Goal: Information Seeking & Learning: Learn about a topic

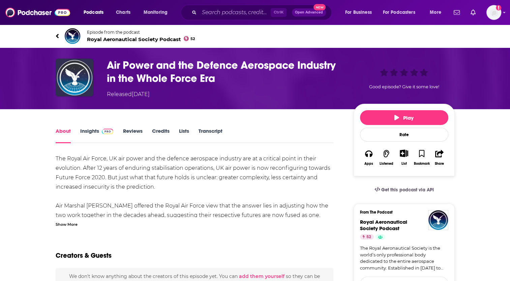
click at [56, 36] on icon at bounding box center [57, 36] width 3 height 7
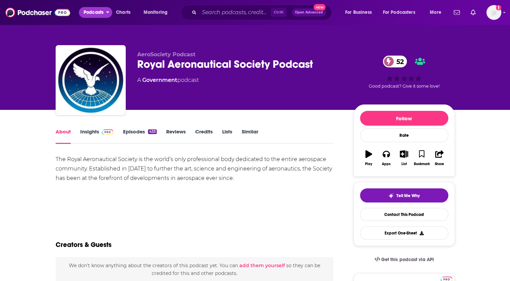
click at [94, 14] on span "Podcasts" at bounding box center [94, 12] width 20 height 9
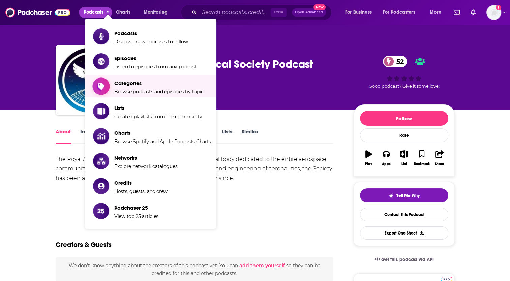
click at [139, 92] on span "Browse podcasts and episodes by topic" at bounding box center [158, 92] width 89 height 6
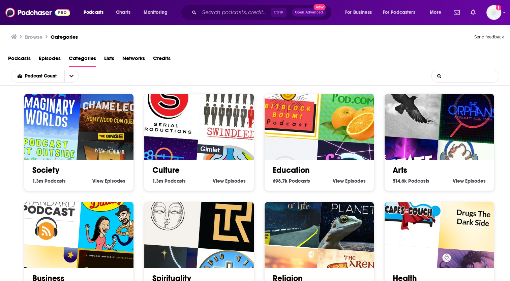
click at [468, 78] on input "List Search Input" at bounding box center [465, 76] width 67 height 12
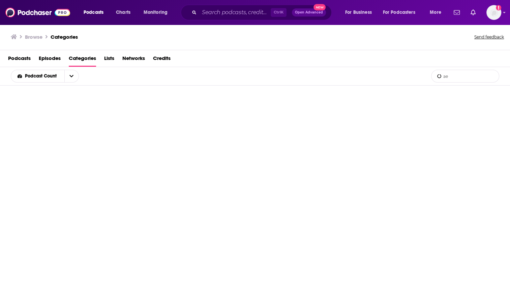
type input "a"
type input "defence"
click at [23, 59] on span "Podcasts" at bounding box center [19, 60] width 23 height 14
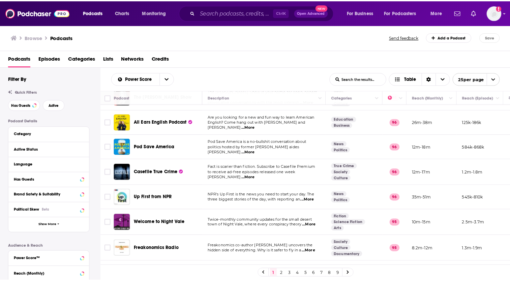
scroll to position [477, 0]
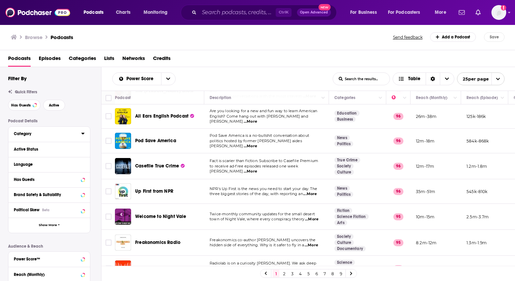
click at [78, 137] on button "Category" at bounding box center [47, 134] width 67 height 8
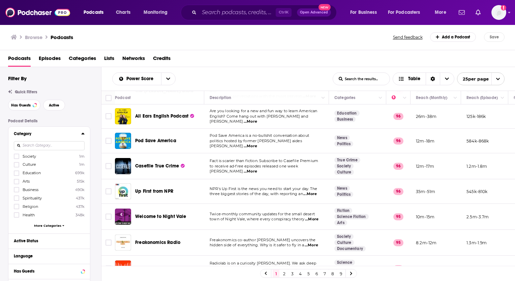
click at [72, 57] on span "Categories" at bounding box center [82, 60] width 27 height 14
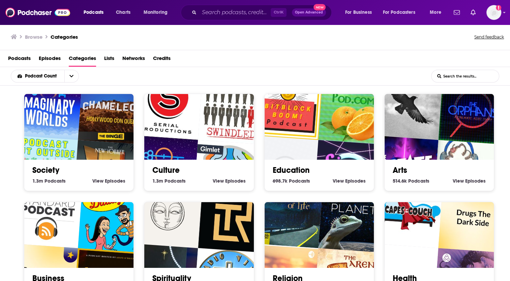
click at [108, 59] on span "Lists" at bounding box center [109, 60] width 10 height 14
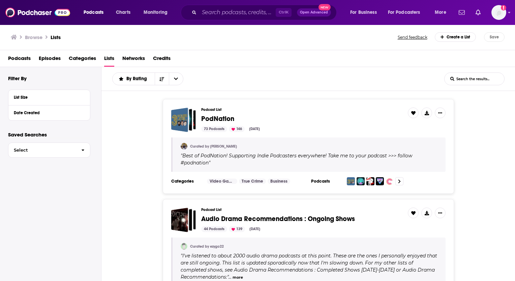
click at [11, 60] on span "Podcasts" at bounding box center [19, 60] width 23 height 14
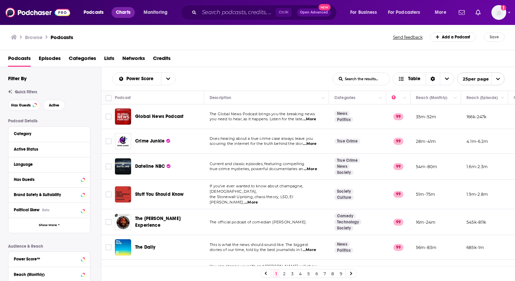
click at [126, 14] on span "Charts" at bounding box center [123, 12] width 15 height 9
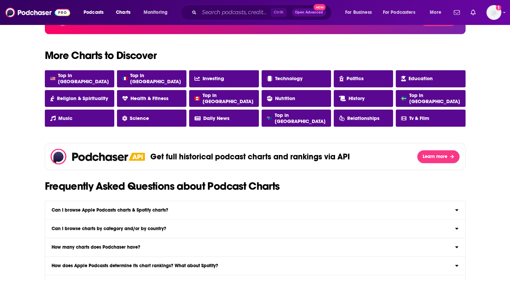
scroll to position [560, 0]
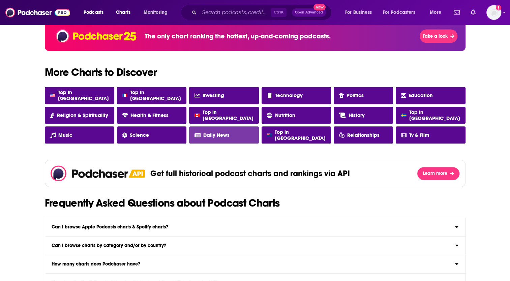
click at [224, 137] on span "Daily News" at bounding box center [216, 135] width 26 height 6
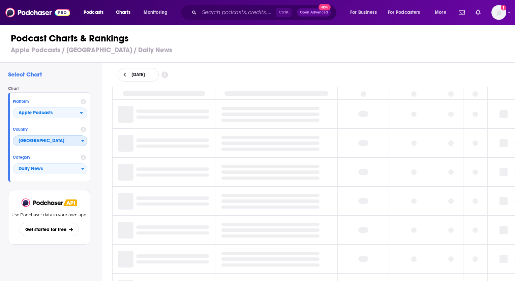
click at [51, 141] on span "[GEOGRAPHIC_DATA]" at bounding box center [47, 141] width 68 height 11
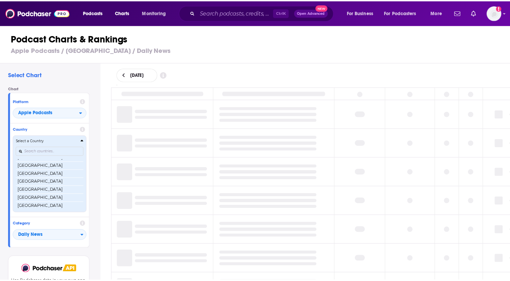
scroll to position [1301, 0]
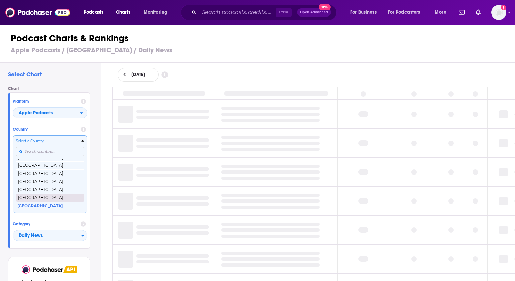
click at [43, 199] on button "[GEOGRAPHIC_DATA]" at bounding box center [50, 198] width 68 height 8
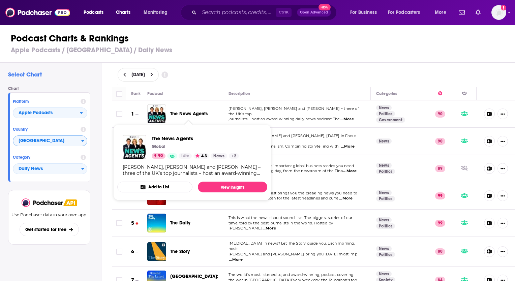
click at [180, 113] on span "The News Agents" at bounding box center [189, 114] width 38 height 6
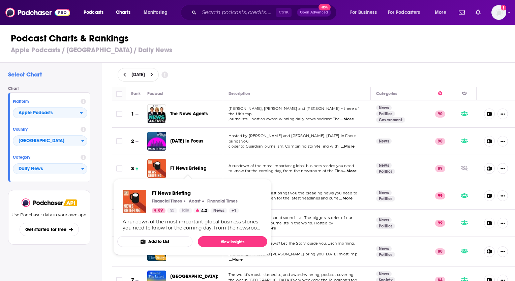
click at [184, 167] on span "FT News Briefing" at bounding box center [188, 169] width 36 height 6
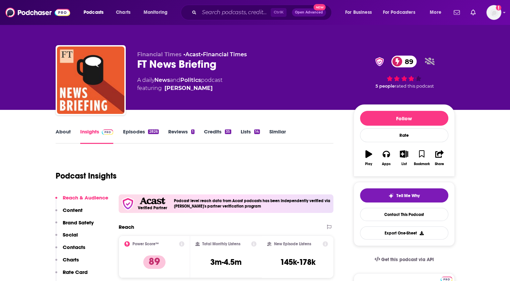
click at [70, 209] on p "Content" at bounding box center [73, 210] width 20 height 6
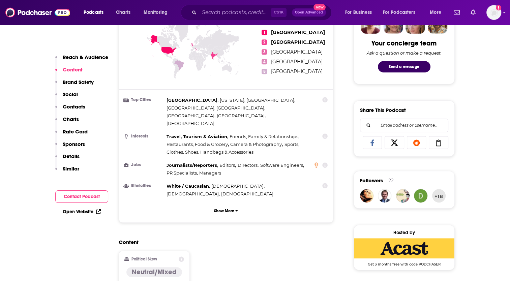
scroll to position [335, 0]
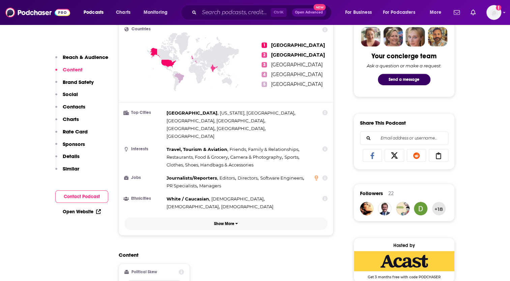
click at [217, 222] on p "Show More" at bounding box center [224, 224] width 20 height 5
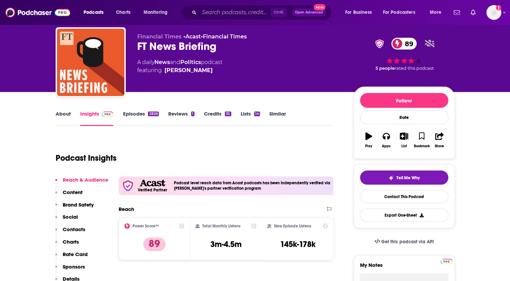
scroll to position [5, 0]
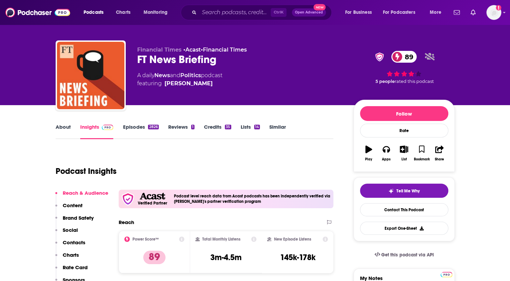
click at [137, 126] on link "Episodes 2826" at bounding box center [141, 132] width 36 height 16
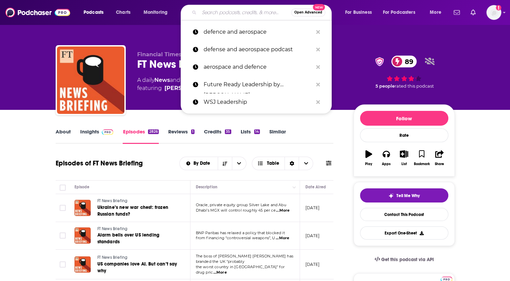
click at [214, 13] on input "Search podcasts, credits, & more..." at bounding box center [245, 12] width 92 height 11
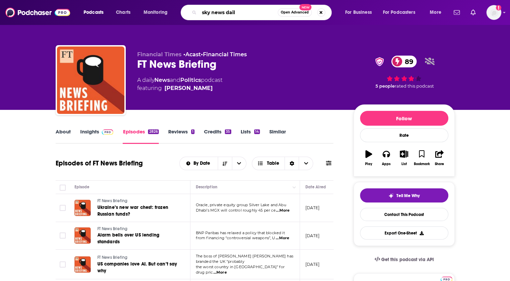
type input "sky news daily"
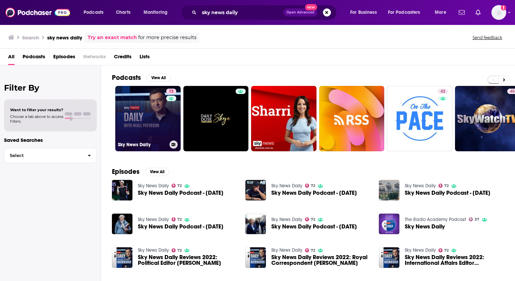
click at [132, 122] on link "72 Sky News Daily" at bounding box center [147, 118] width 65 height 65
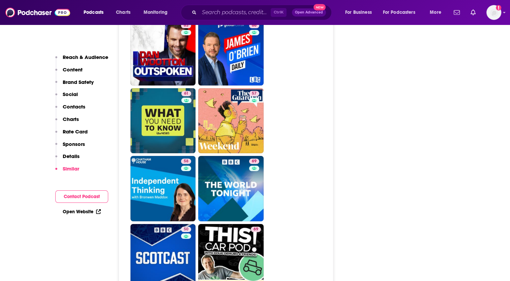
scroll to position [1901, 0]
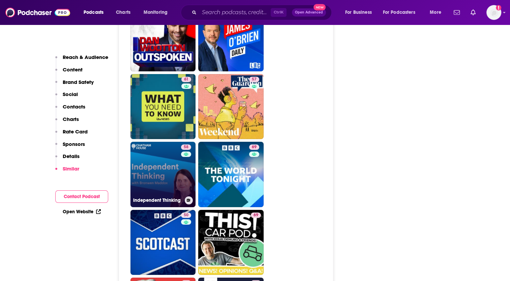
click at [168, 154] on link "58 Independent Thinking" at bounding box center [163, 174] width 65 height 65
type input "[URL][DOMAIN_NAME]"
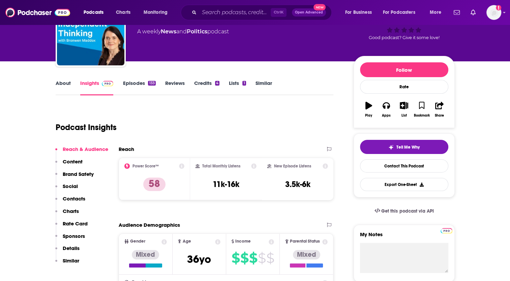
scroll to position [52, 0]
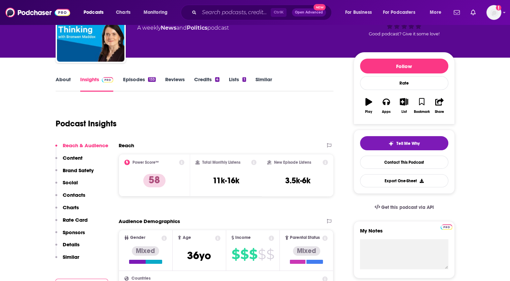
click at [136, 82] on link "Episodes 133" at bounding box center [139, 84] width 33 height 16
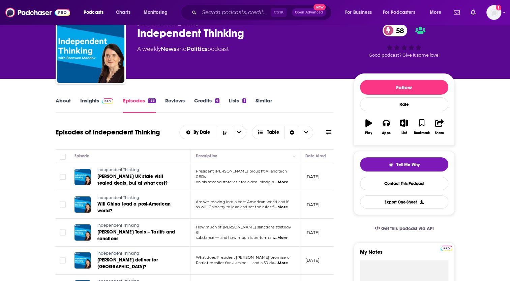
scroll to position [41, 0]
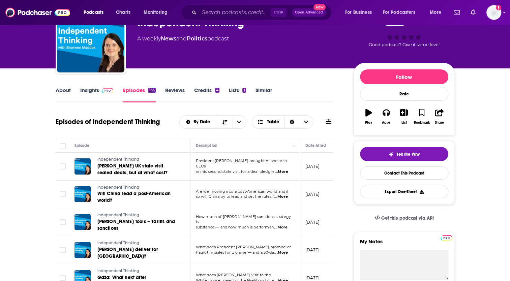
click at [65, 92] on link "About" at bounding box center [63, 95] width 15 height 16
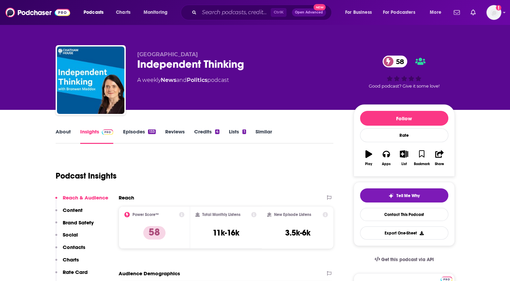
type input "[URL][DOMAIN_NAME]"
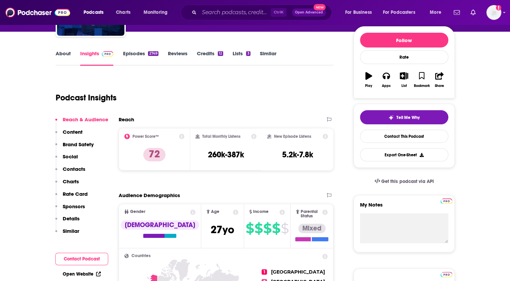
scroll to position [43, 0]
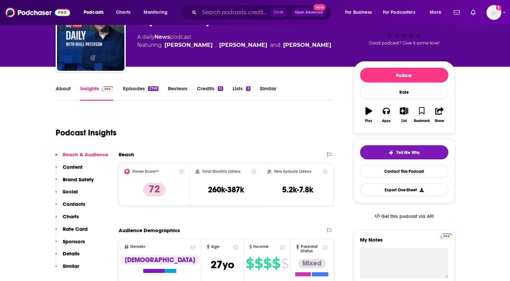
click at [66, 89] on link "About" at bounding box center [63, 93] width 15 height 16
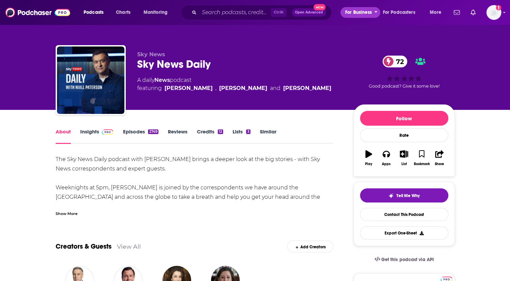
click at [358, 13] on span "For Business" at bounding box center [358, 12] width 27 height 9
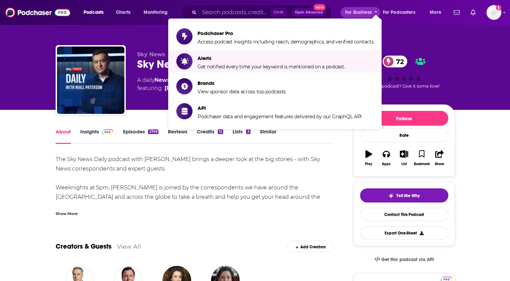
click at [27, 66] on div "Sky News Sky News Daily 72 A daily News podcast featuring [PERSON_NAME] , [PERS…" at bounding box center [255, 55] width 510 height 110
